Goal: Task Accomplishment & Management: Manage account settings

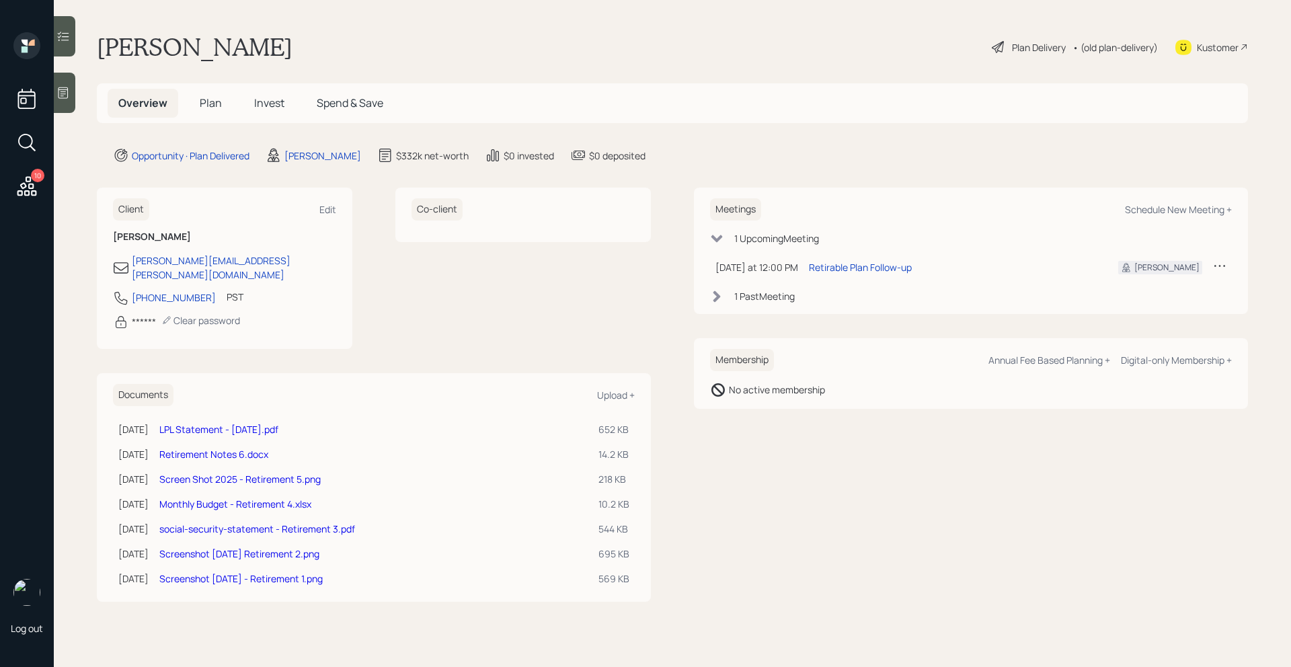
click at [33, 193] on icon at bounding box center [27, 186] width 24 height 24
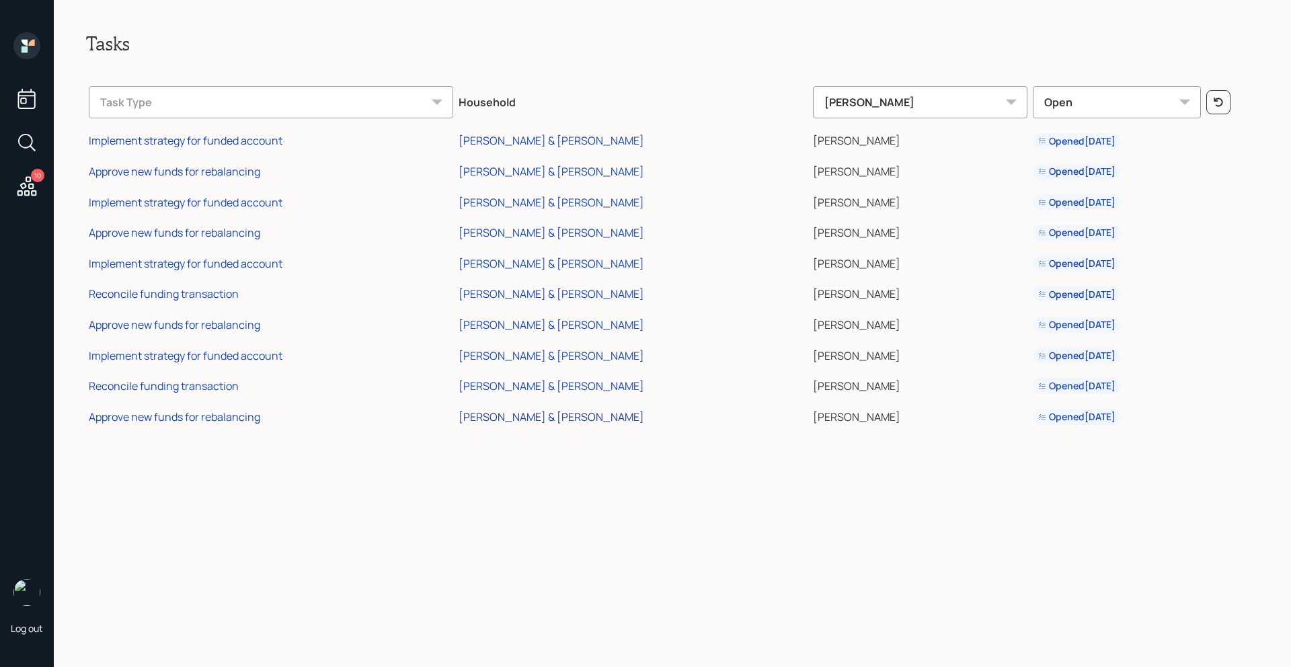
click at [543, 419] on div "[PERSON_NAME] & [PERSON_NAME]" at bounding box center [552, 417] width 186 height 15
